Goal: Task Accomplishment & Management: Complete application form

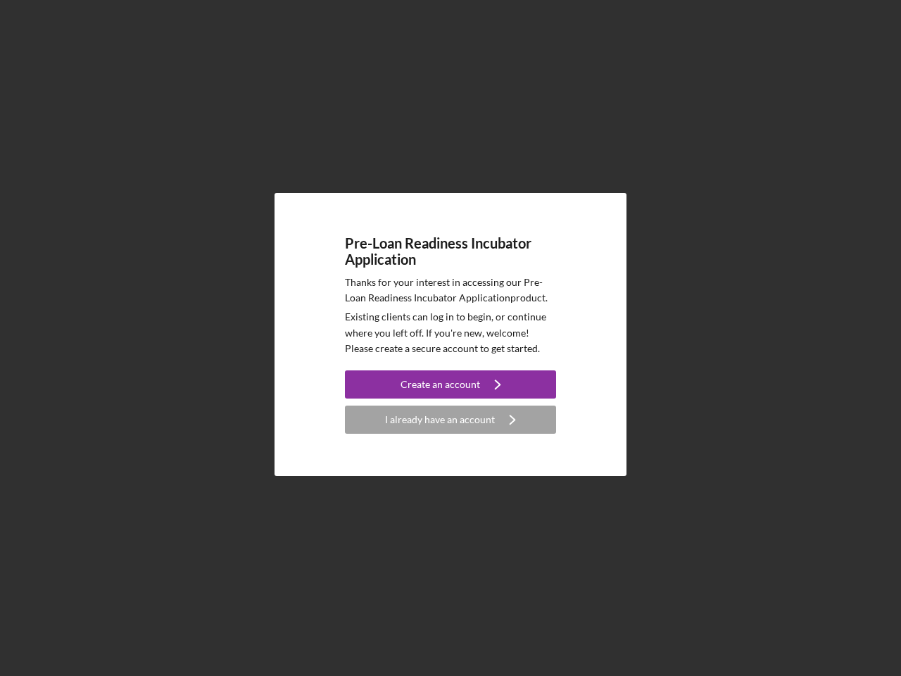
click at [451, 338] on p "Existing clients can log in to begin, or continue where you left off. If you're…" at bounding box center [450, 332] width 211 height 47
click at [451, 384] on div "Create an account" at bounding box center [441, 384] width 80 height 28
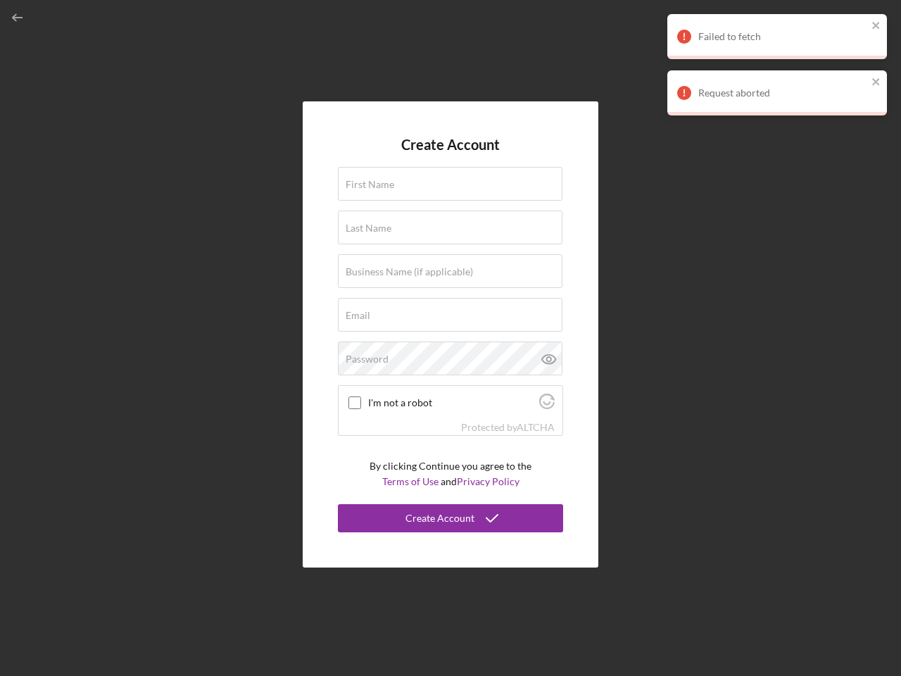
click at [451, 420] on div "Protected by [PERSON_NAME]" at bounding box center [451, 427] width 224 height 15
